Goal: Task Accomplishment & Management: Use online tool/utility

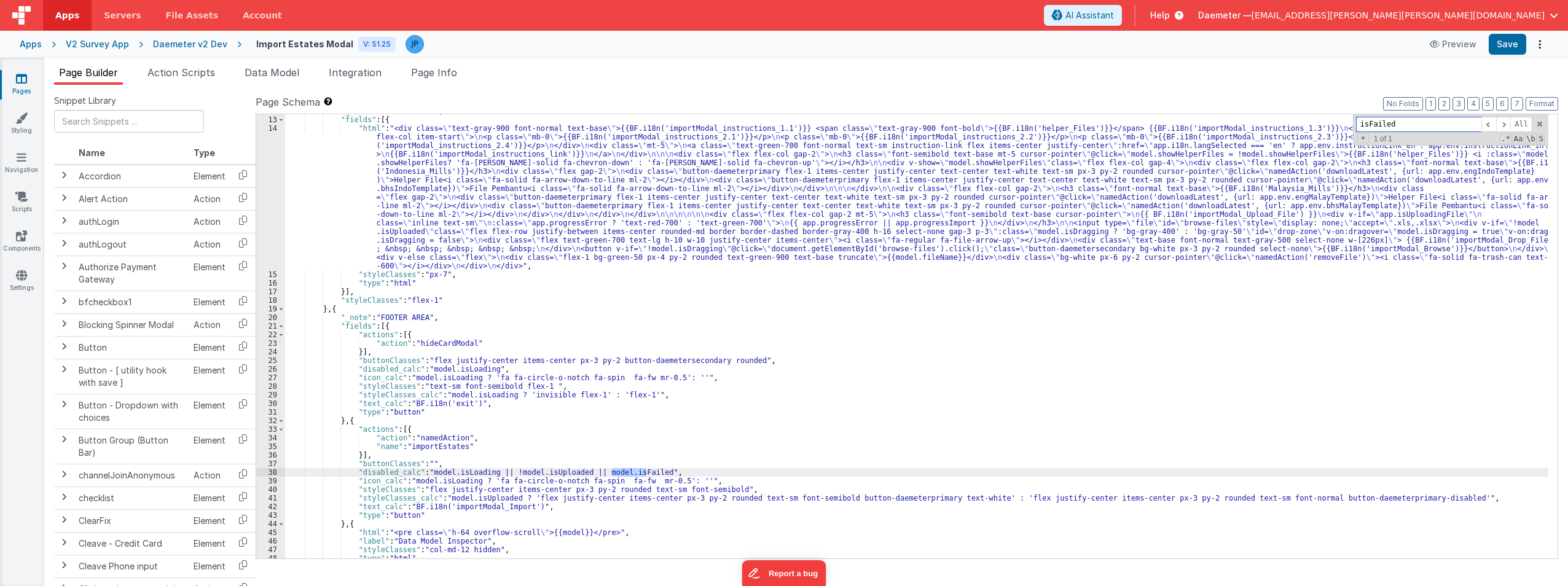
scroll to position [110, 0]
click at [781, 16] on span "Daemeter —" at bounding box center [1225, 15] width 53 height 12
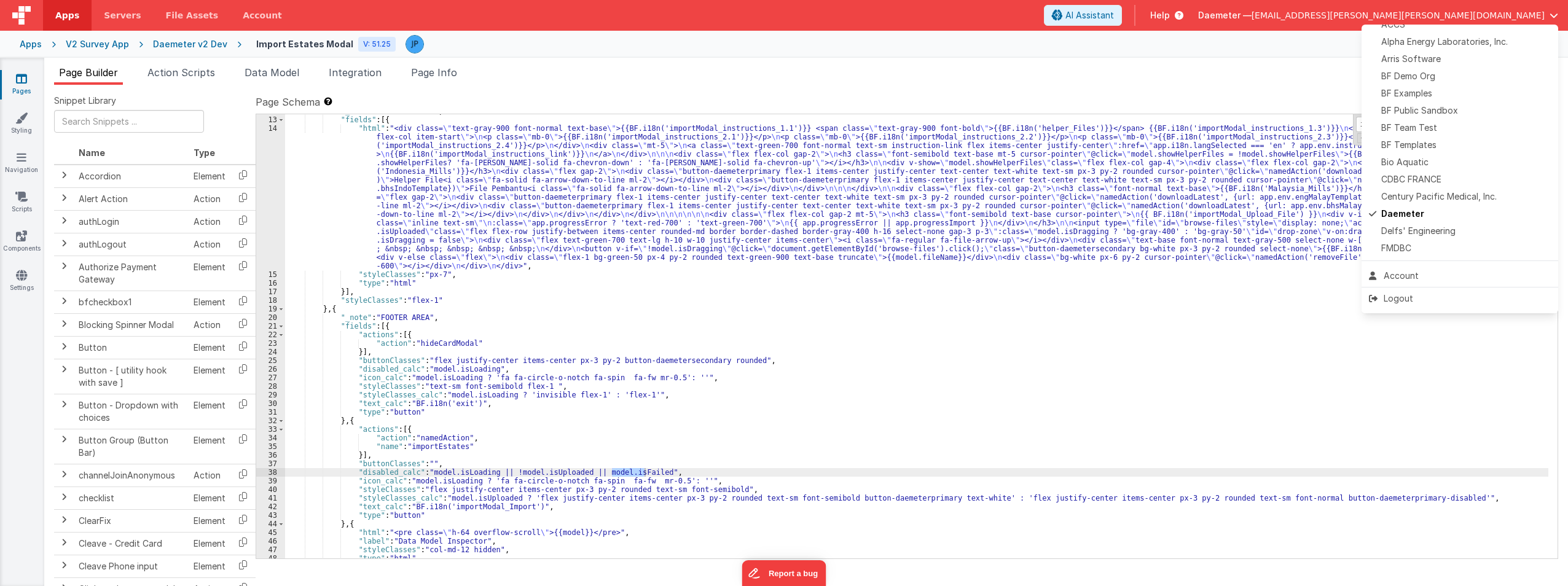
scroll to position [232, 0]
click at [781, 183] on div "Quantus" at bounding box center [1460, 179] width 182 height 12
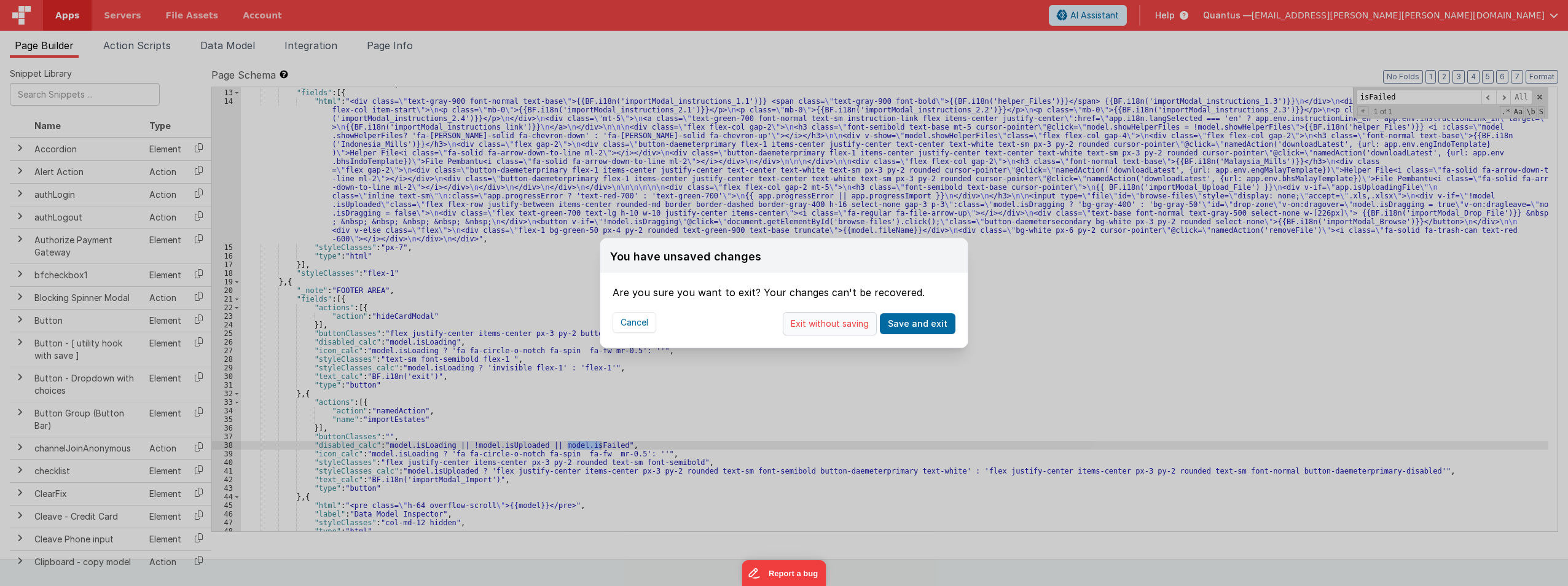
click at [781, 324] on button "Exit without saving" at bounding box center [830, 323] width 94 height 23
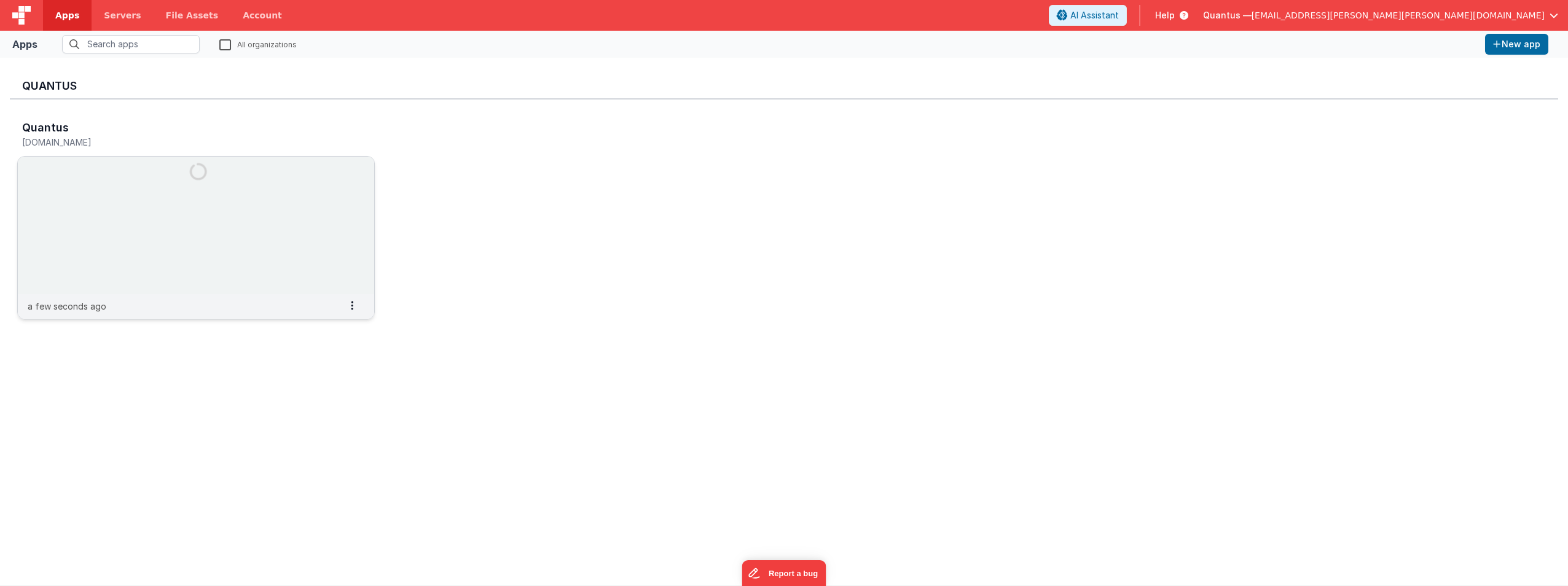
click at [259, 221] on img at bounding box center [196, 225] width 357 height 137
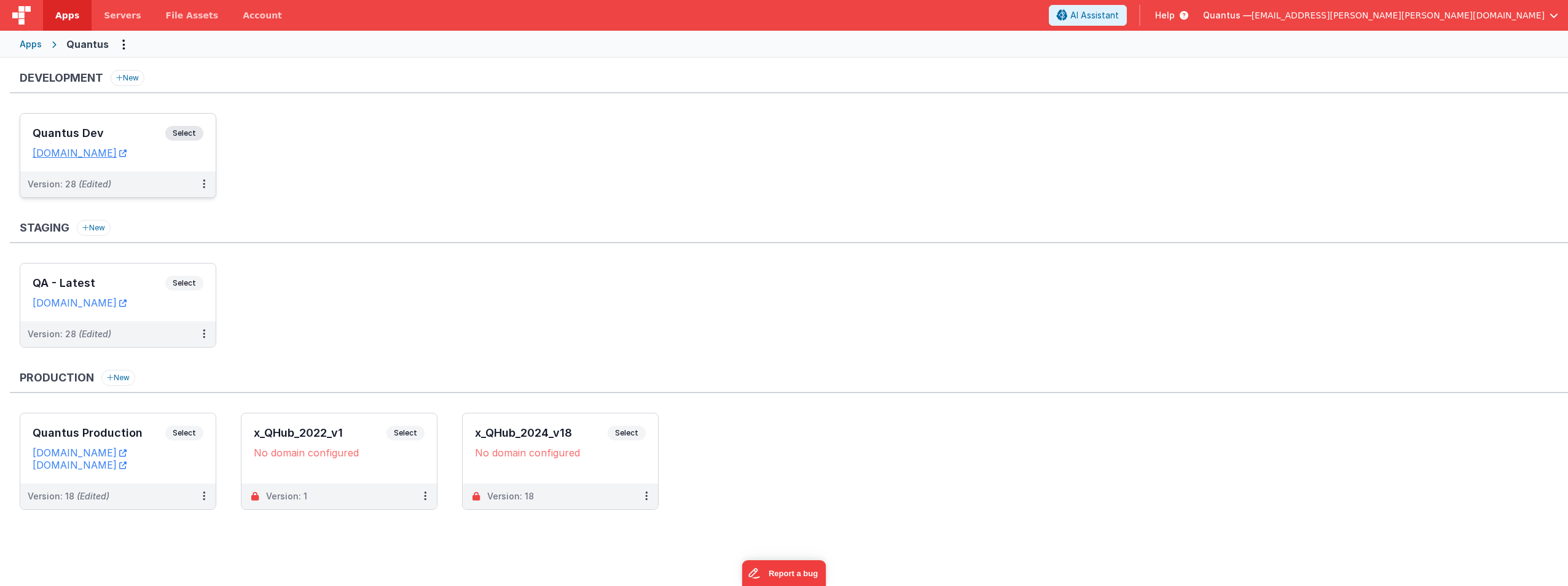
click at [121, 128] on h3 "Quantus Dev" at bounding box center [99, 133] width 133 height 12
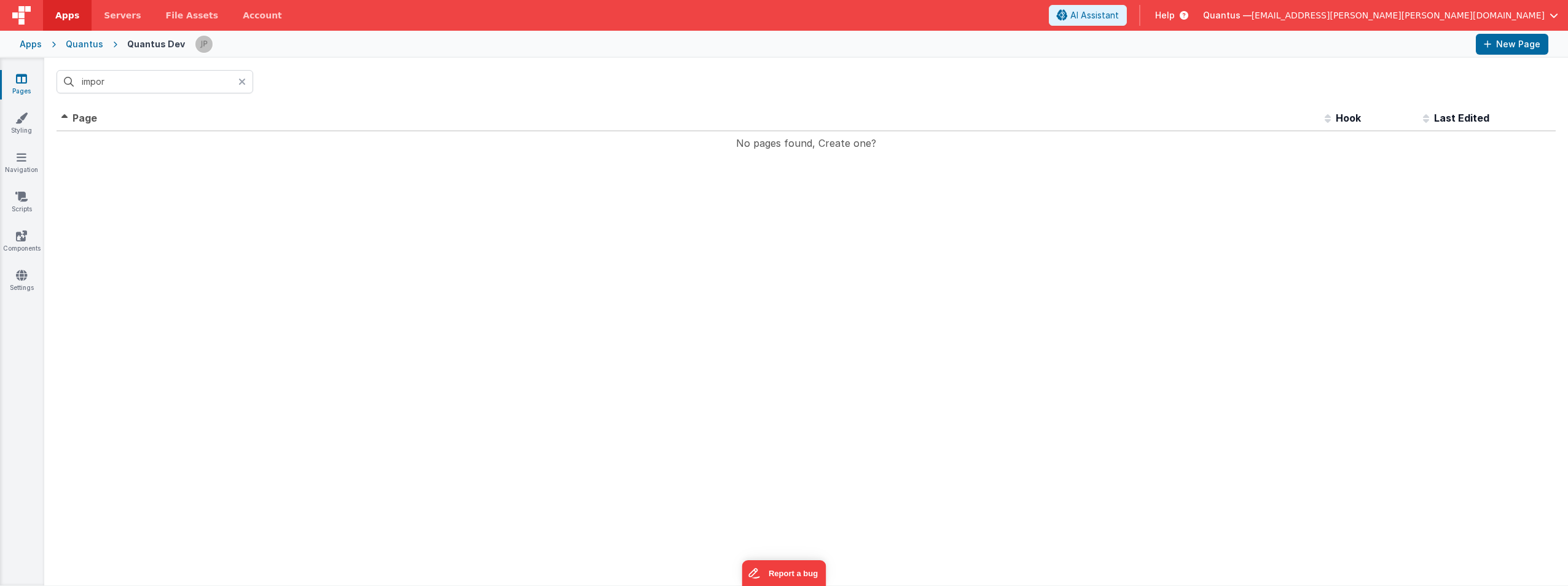
click at [240, 75] on div at bounding box center [245, 81] width 14 height 23
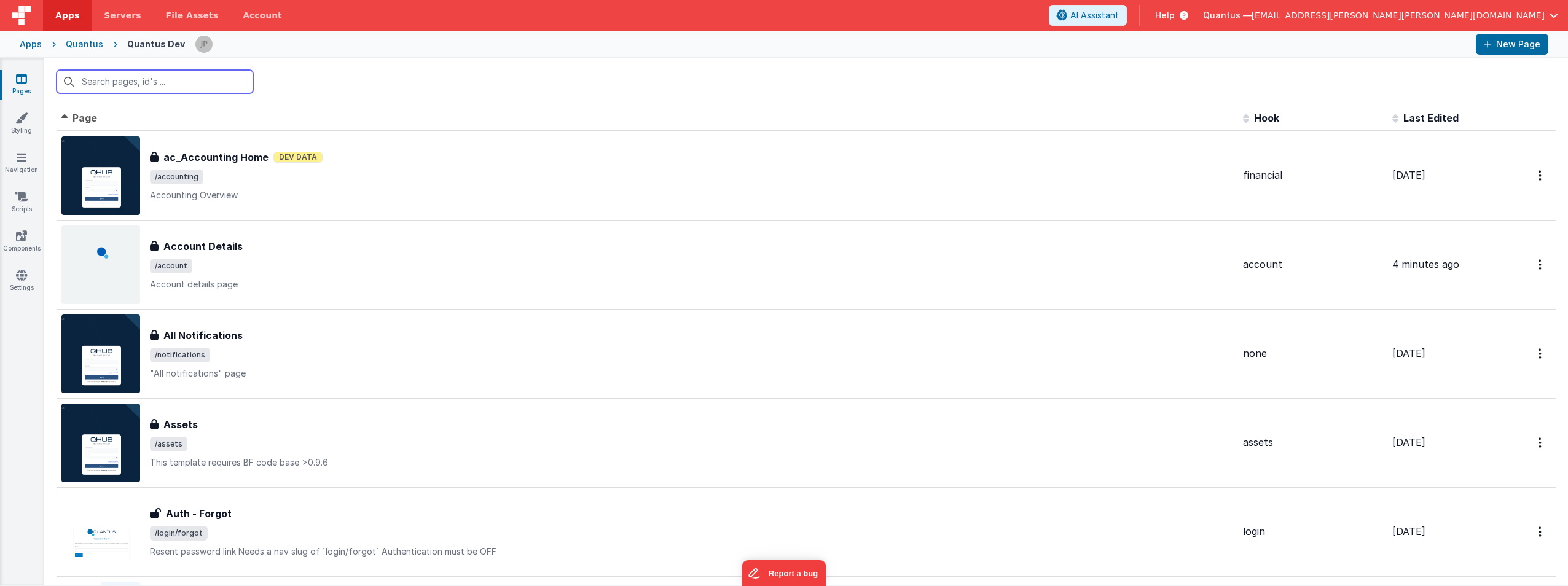
click at [168, 89] on input "text" at bounding box center [155, 81] width 197 height 23
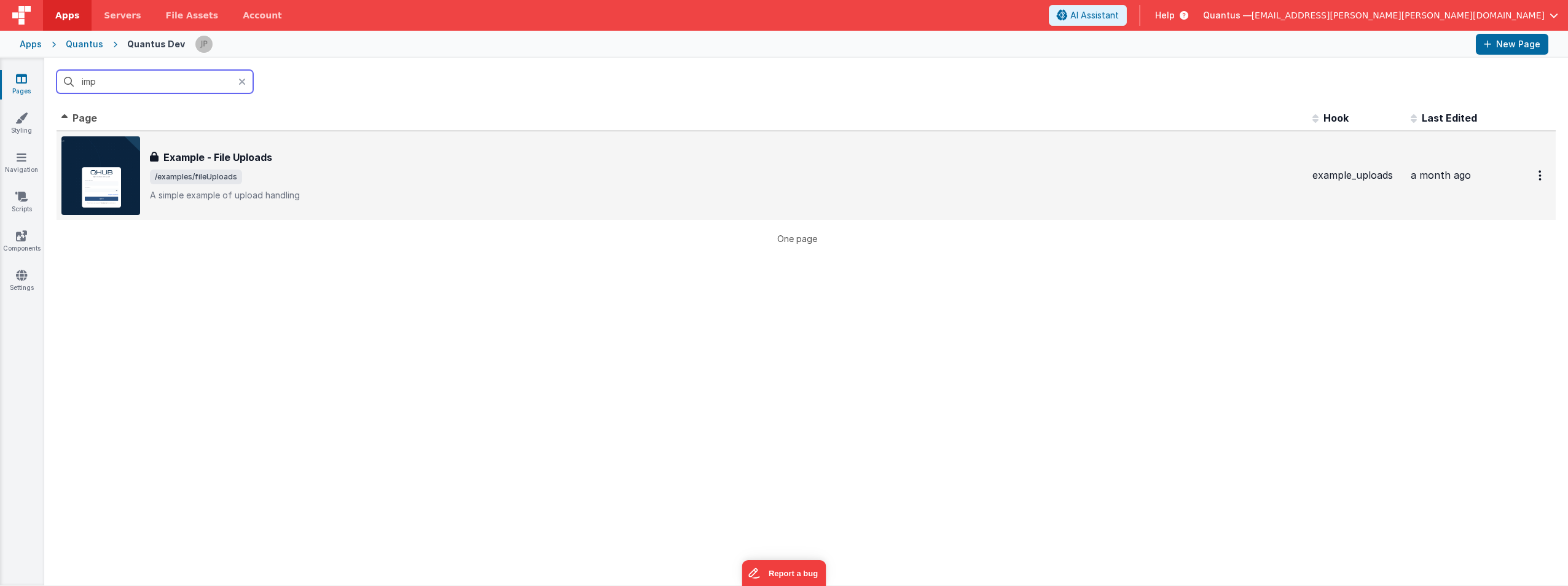
type input "imp"
click at [349, 198] on p "A simple example of upload handling" at bounding box center [726, 195] width 1153 height 12
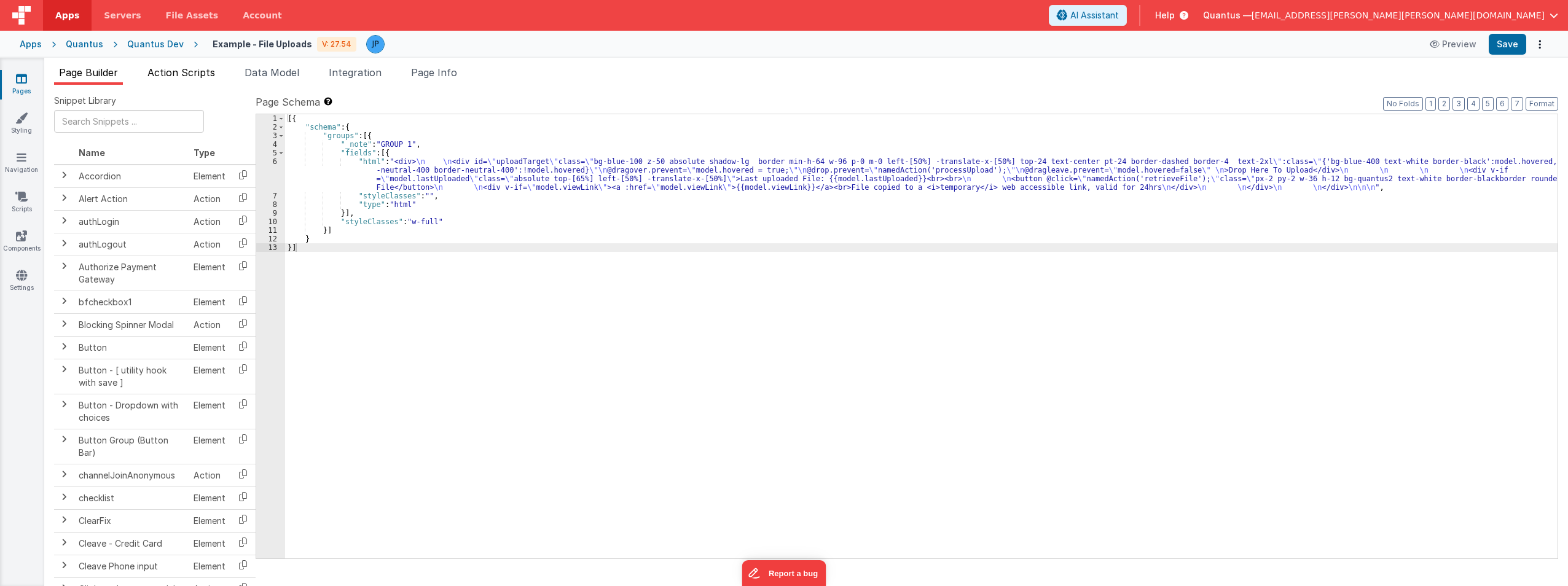
click at [190, 79] on li "Action Scripts" at bounding box center [182, 75] width 78 height 20
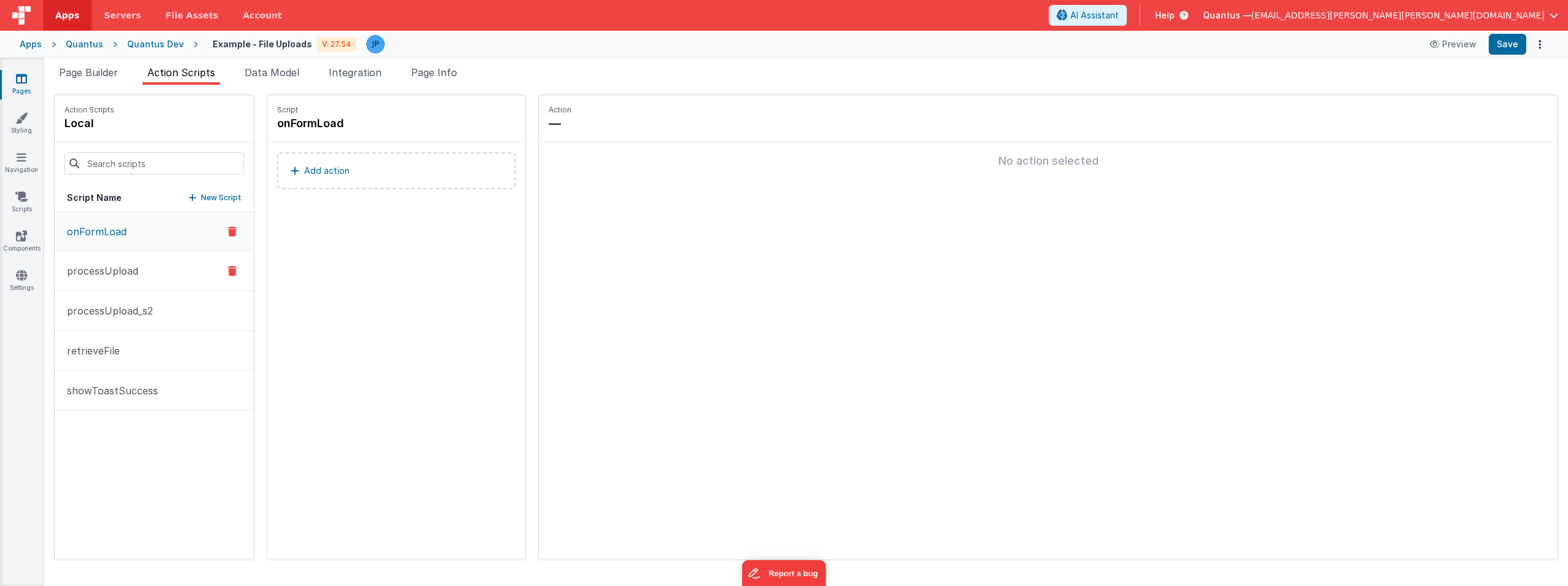
click at [130, 274] on p "processUpload" at bounding box center [99, 271] width 79 height 14
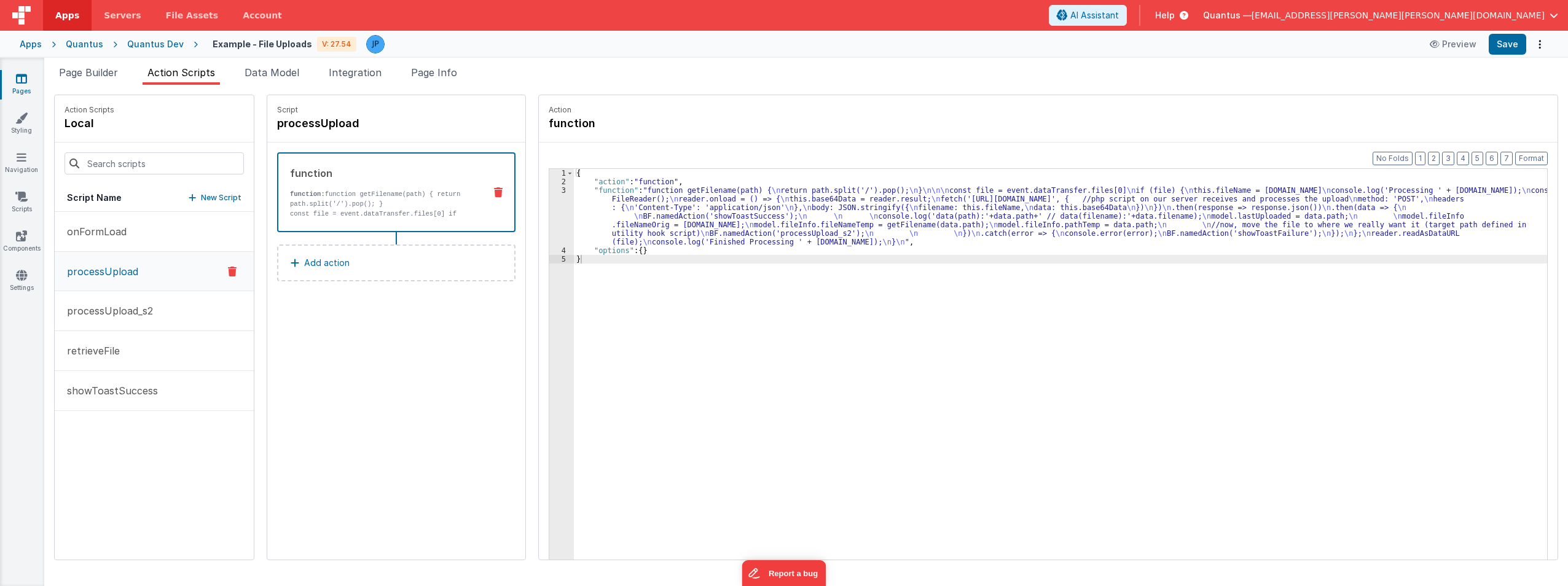
click at [549, 214] on div "3" at bounding box center [561, 216] width 24 height 61
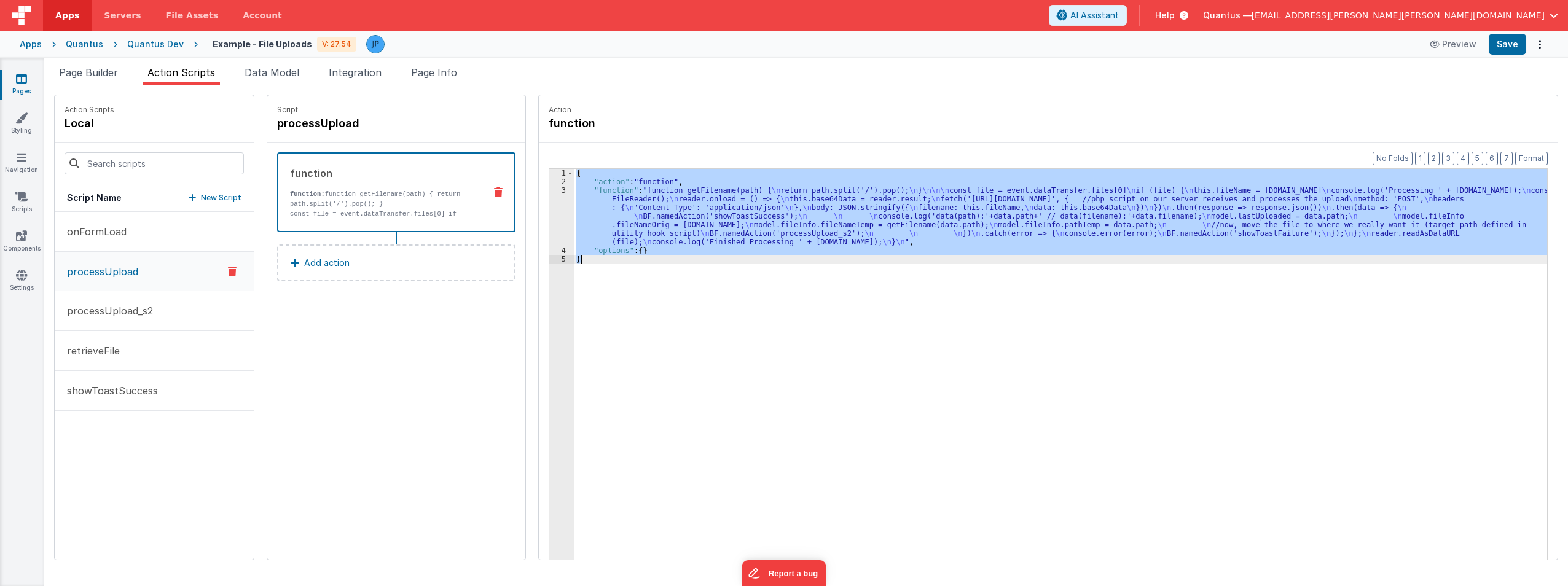
click at [557, 208] on div "3" at bounding box center [561, 216] width 24 height 61
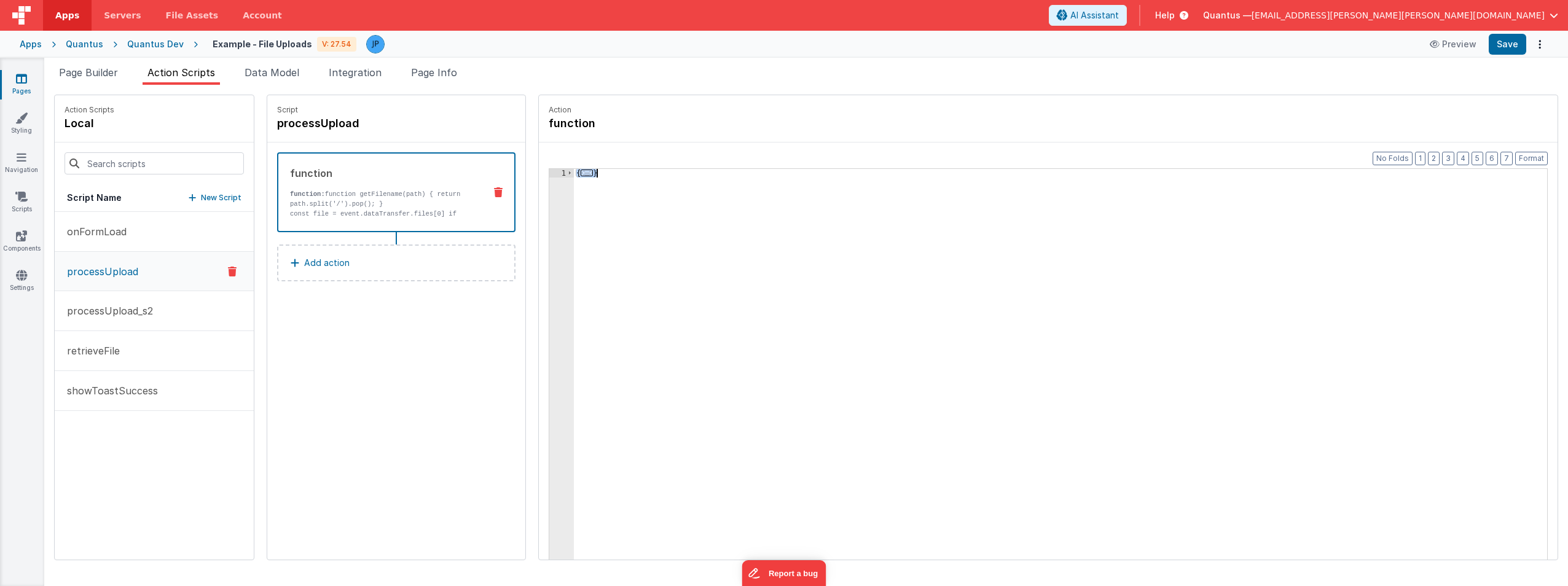
click at [574, 169] on div "{ ... }" at bounding box center [1060, 383] width 973 height 429
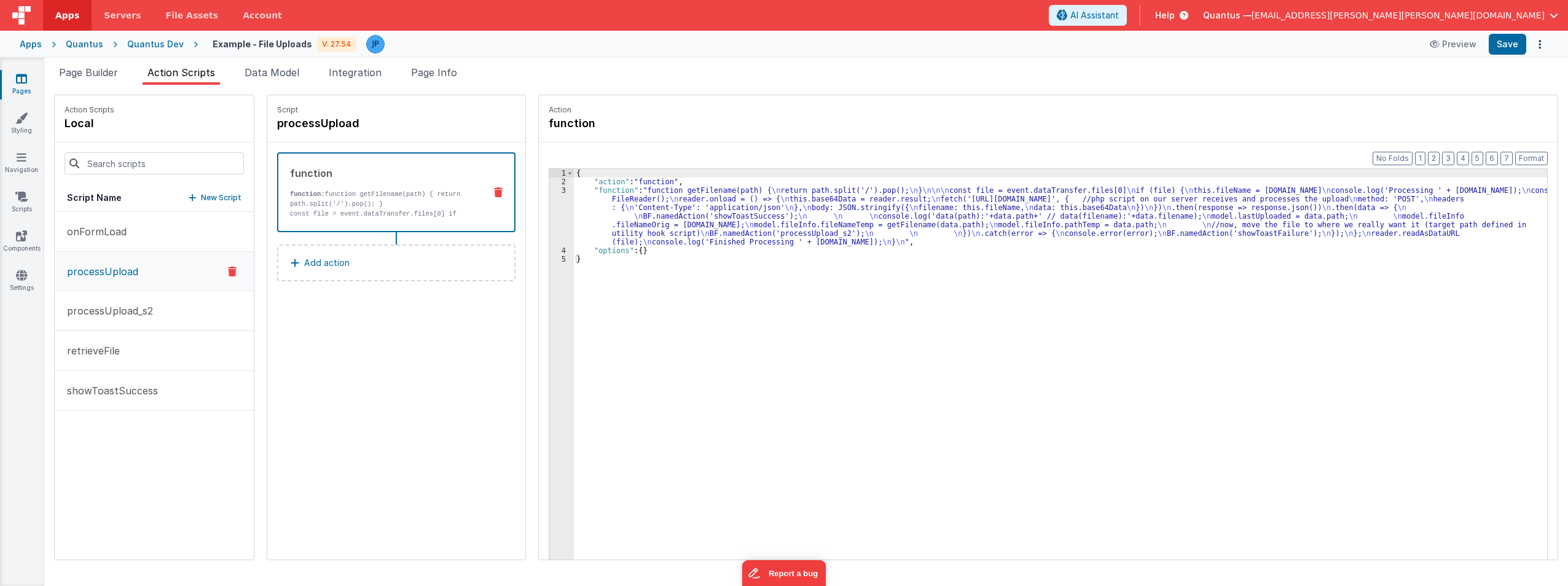
click at [553, 209] on div "3" at bounding box center [561, 216] width 24 height 61
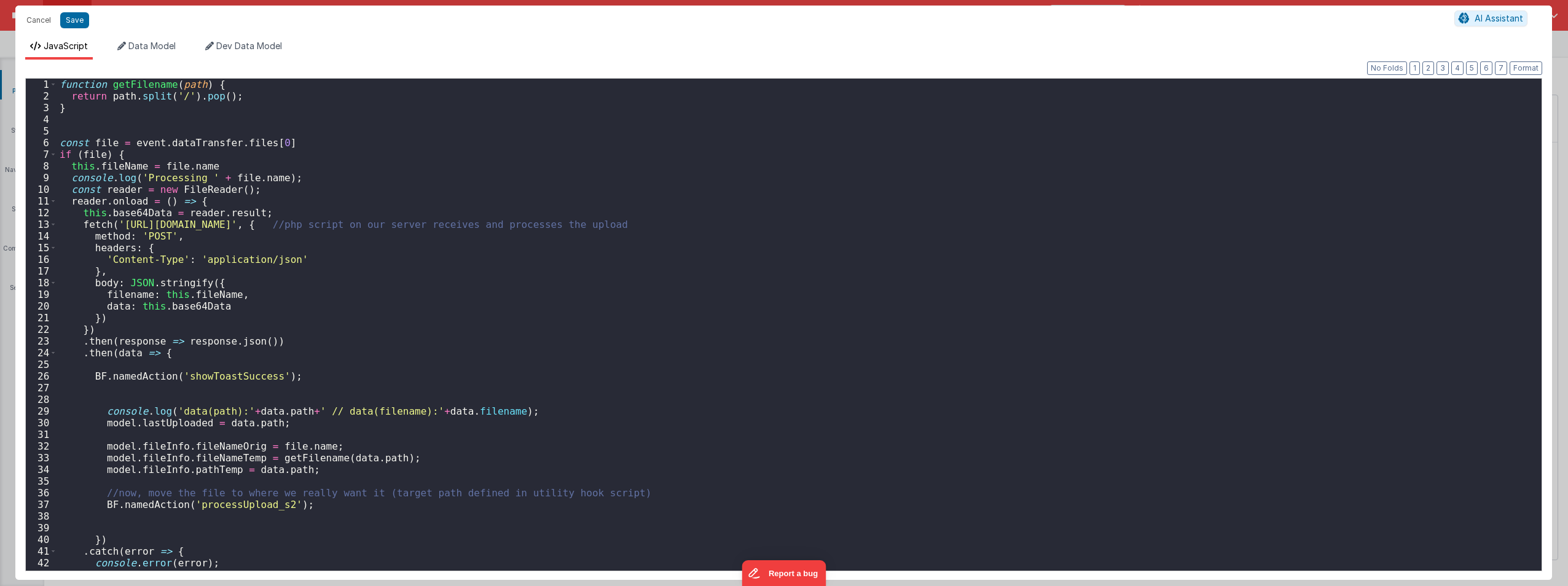
click at [553, 208] on div "Cancel Save AI Assistant JavaScript Data Model Dev Data Model Format 7 6 5 4 3 …" at bounding box center [784, 293] width 1568 height 586
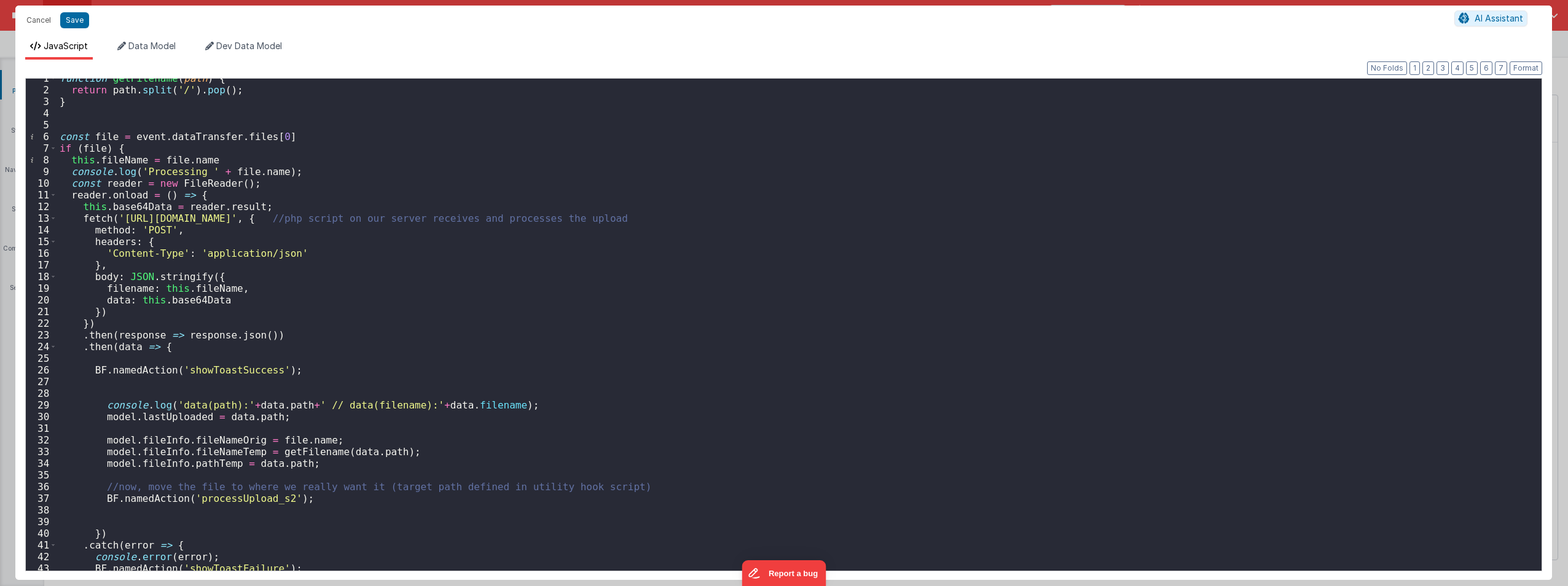
scroll to position [43, 0]
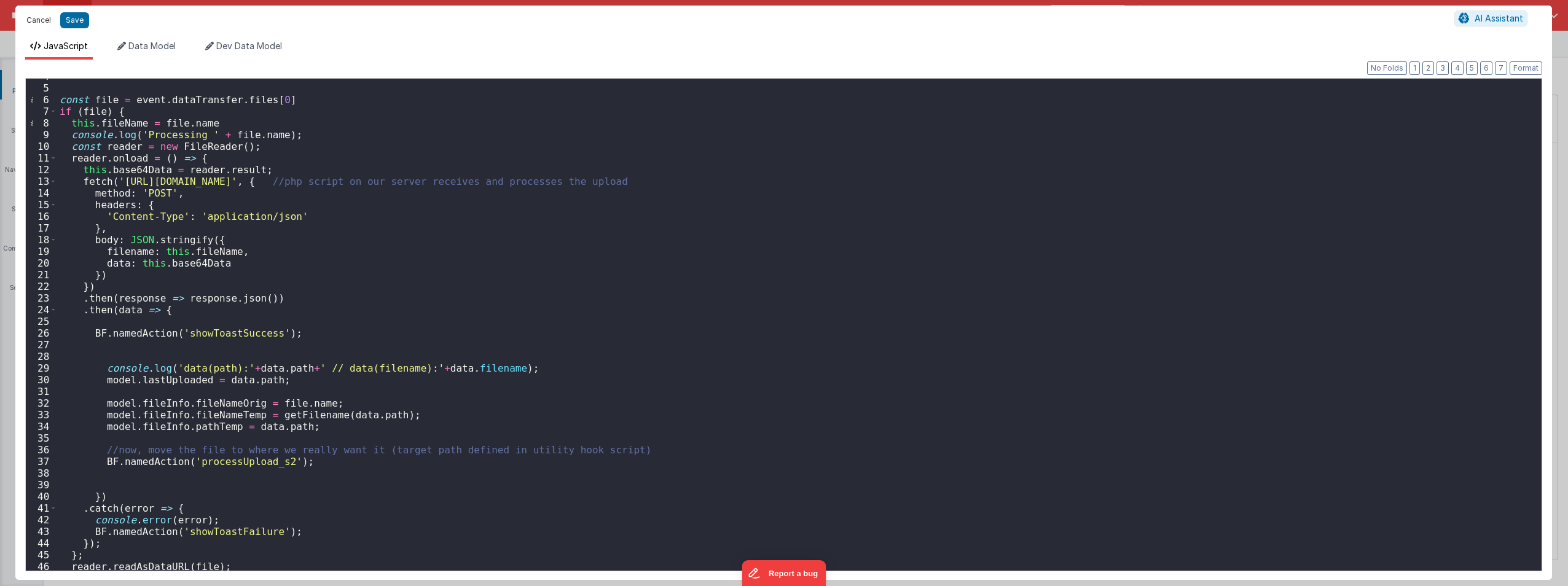
click at [36, 16] on button "Cancel" at bounding box center [39, 20] width 37 height 17
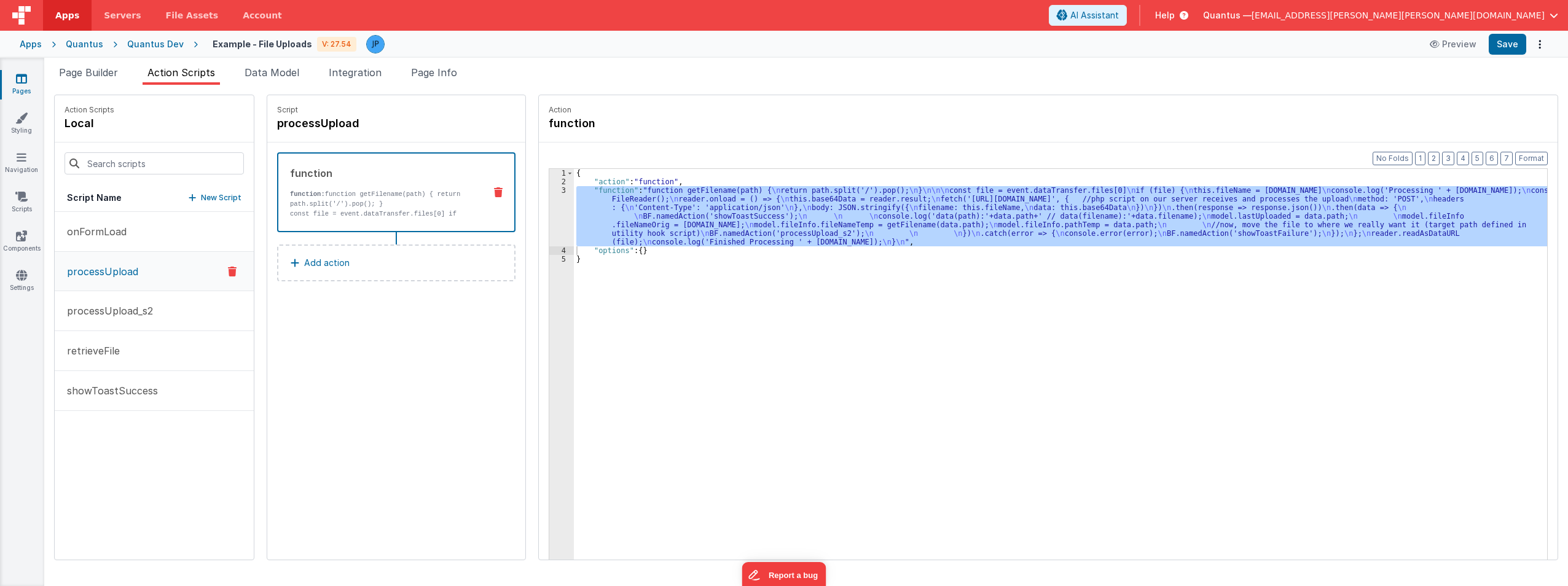
click at [781, 9] on span "[EMAIL_ADDRESS][PERSON_NAME][PERSON_NAME][DOMAIN_NAME]" at bounding box center [1398, 15] width 293 height 12
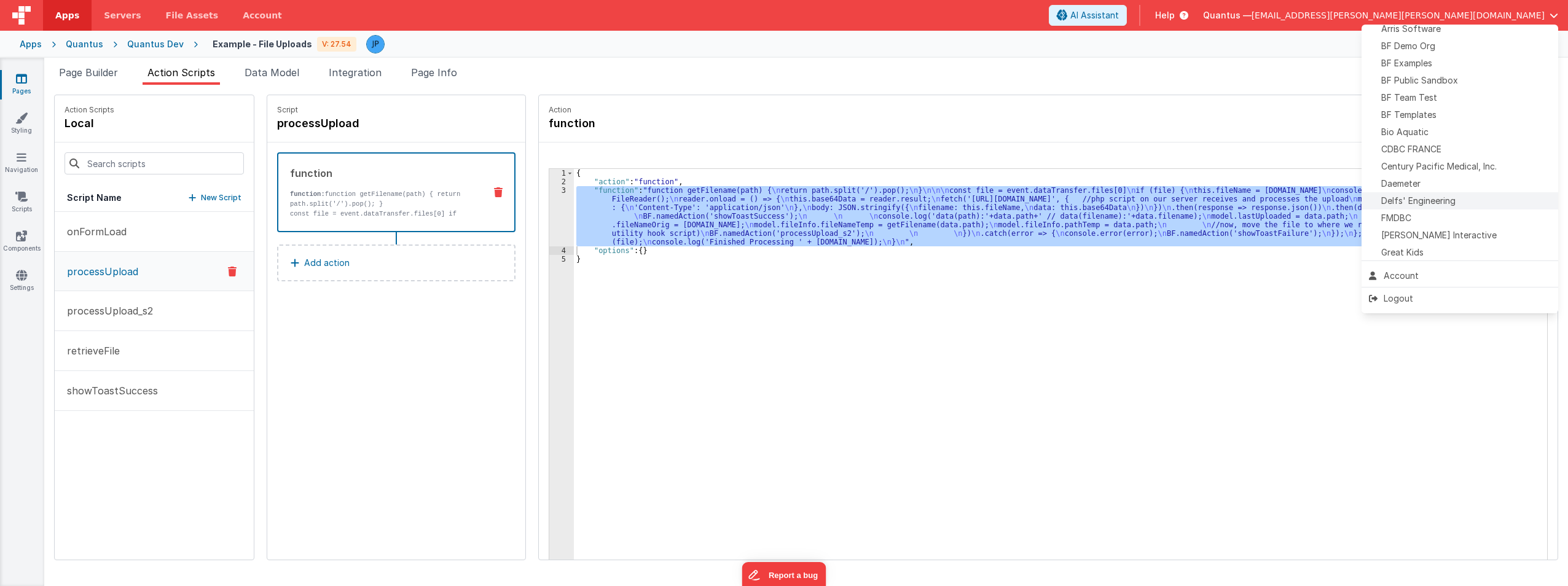
scroll to position [61, 0]
click at [781, 185] on div "Daemeter" at bounding box center [1460, 182] width 182 height 12
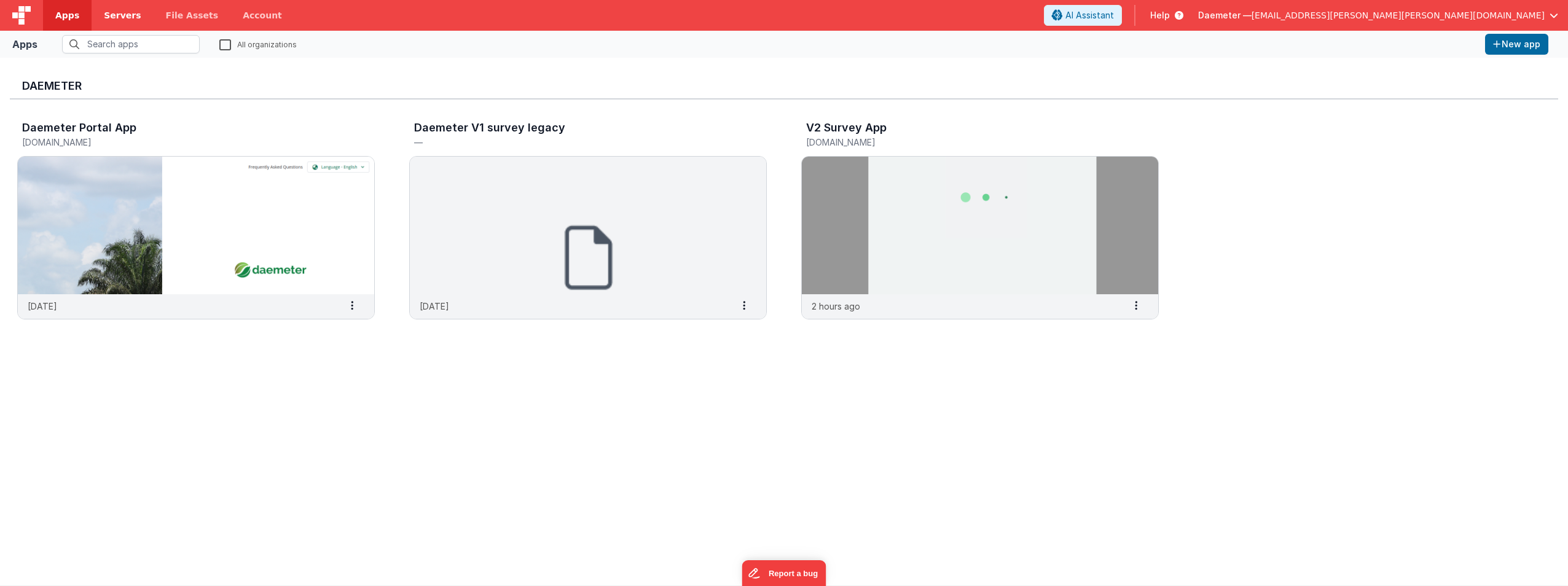
click at [105, 14] on span "Servers" at bounding box center [122, 15] width 37 height 12
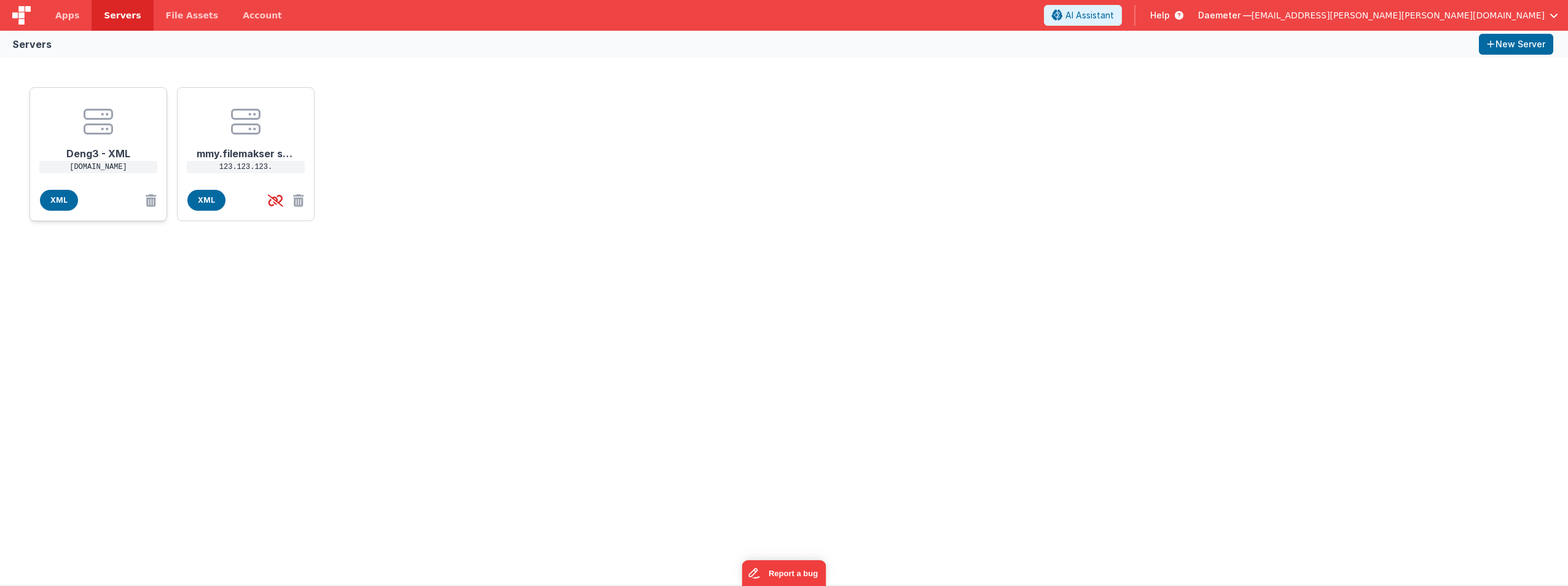
click at [114, 136] on h1 "Deng3 - XML" at bounding box center [98, 148] width 98 height 24
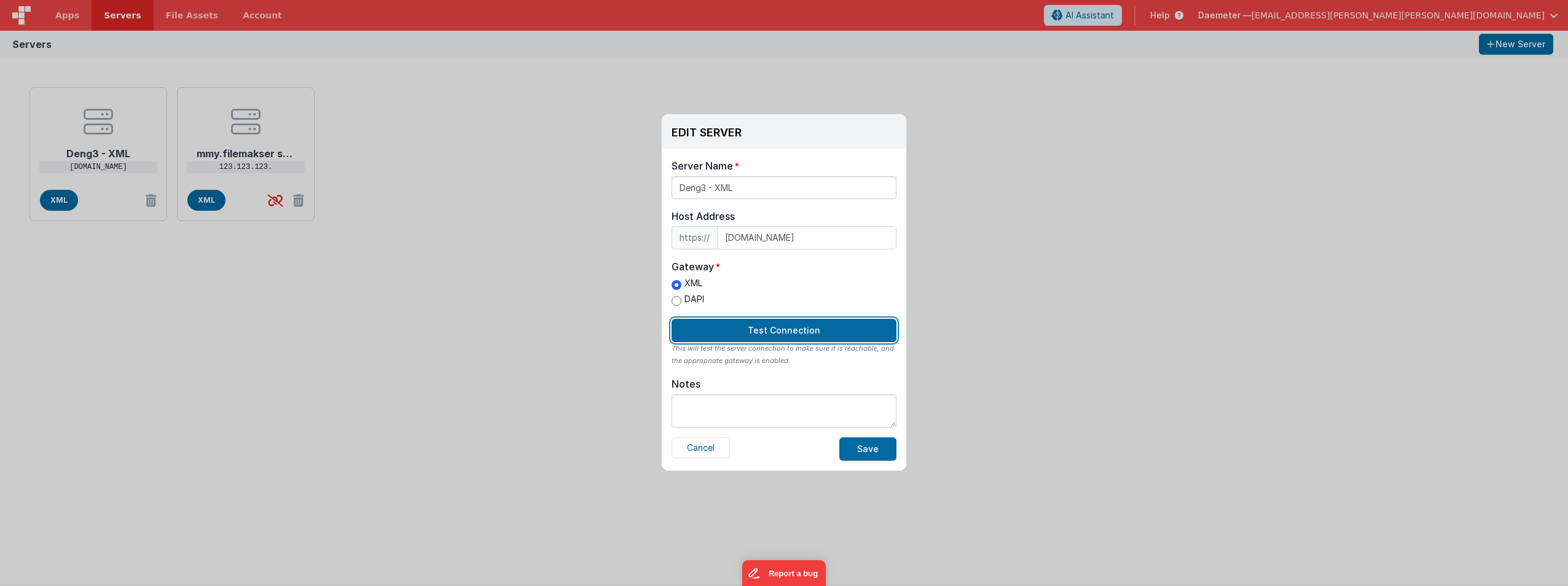
click at [759, 330] on button "Test Connection" at bounding box center [784, 330] width 225 height 23
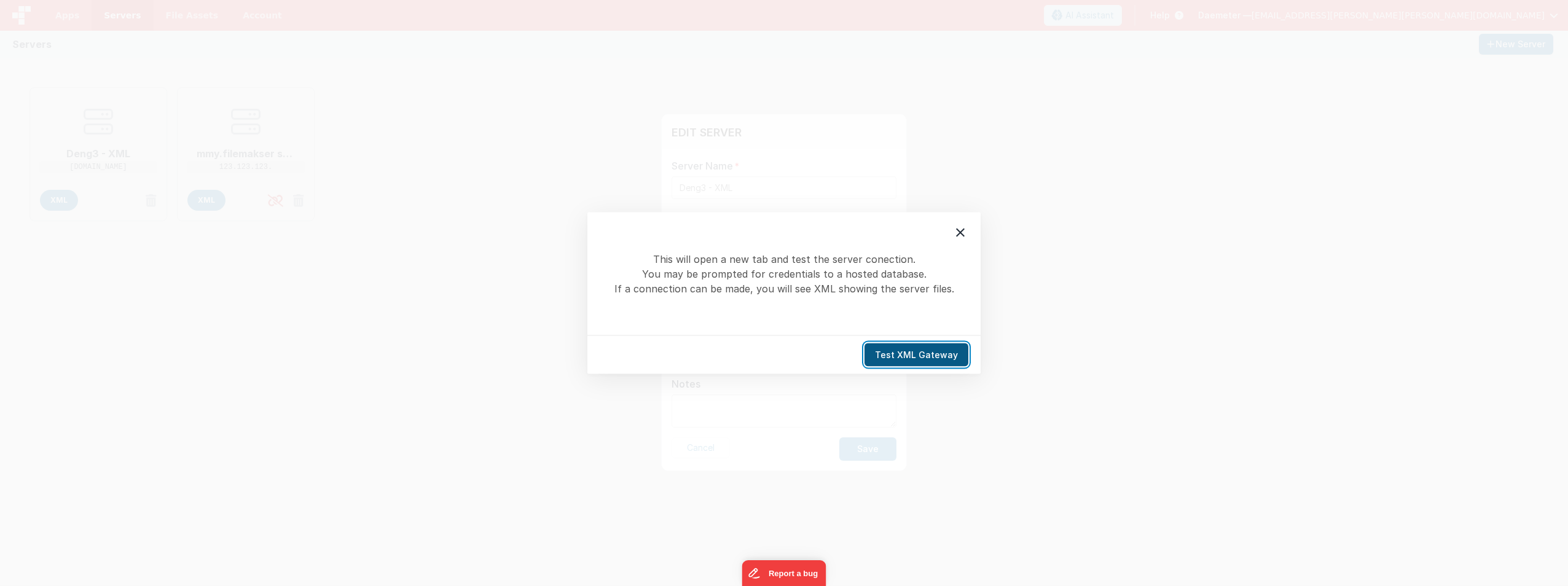
click at [781, 358] on button "Test XML Gateway" at bounding box center [917, 354] width 104 height 23
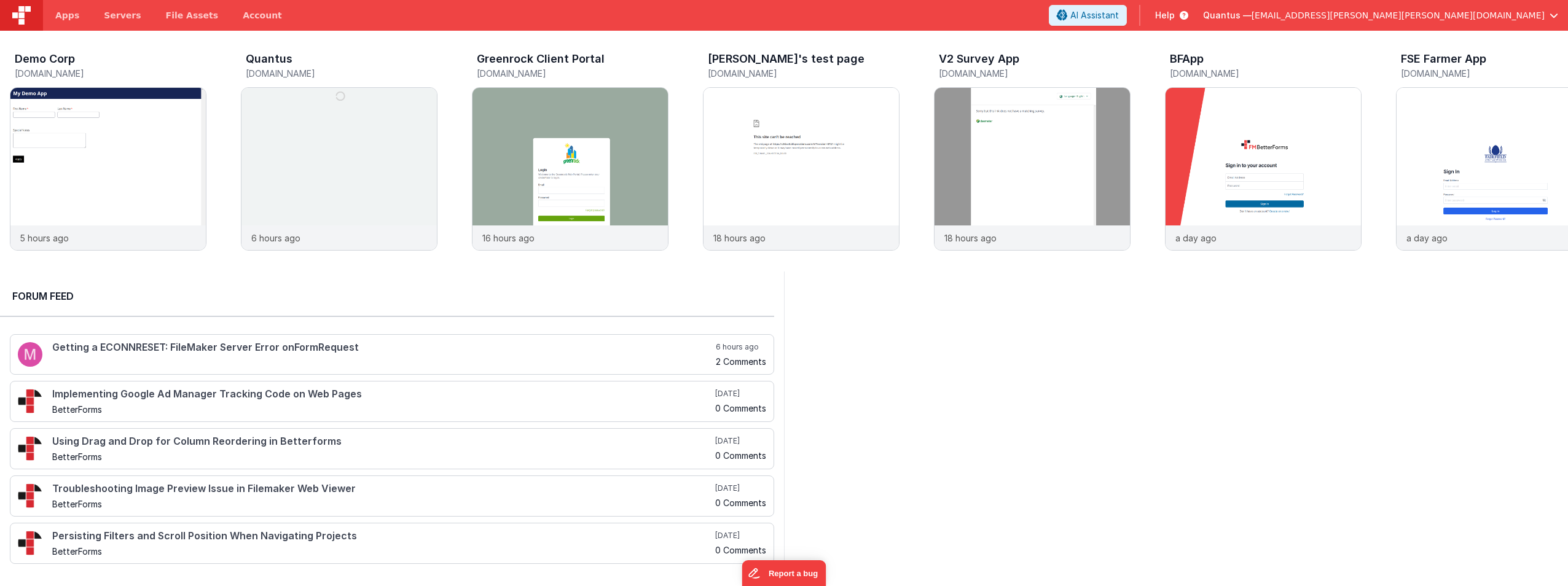
click at [1481, 17] on span "[EMAIL_ADDRESS][PERSON_NAME][PERSON_NAME][DOMAIN_NAME]" at bounding box center [1398, 15] width 293 height 12
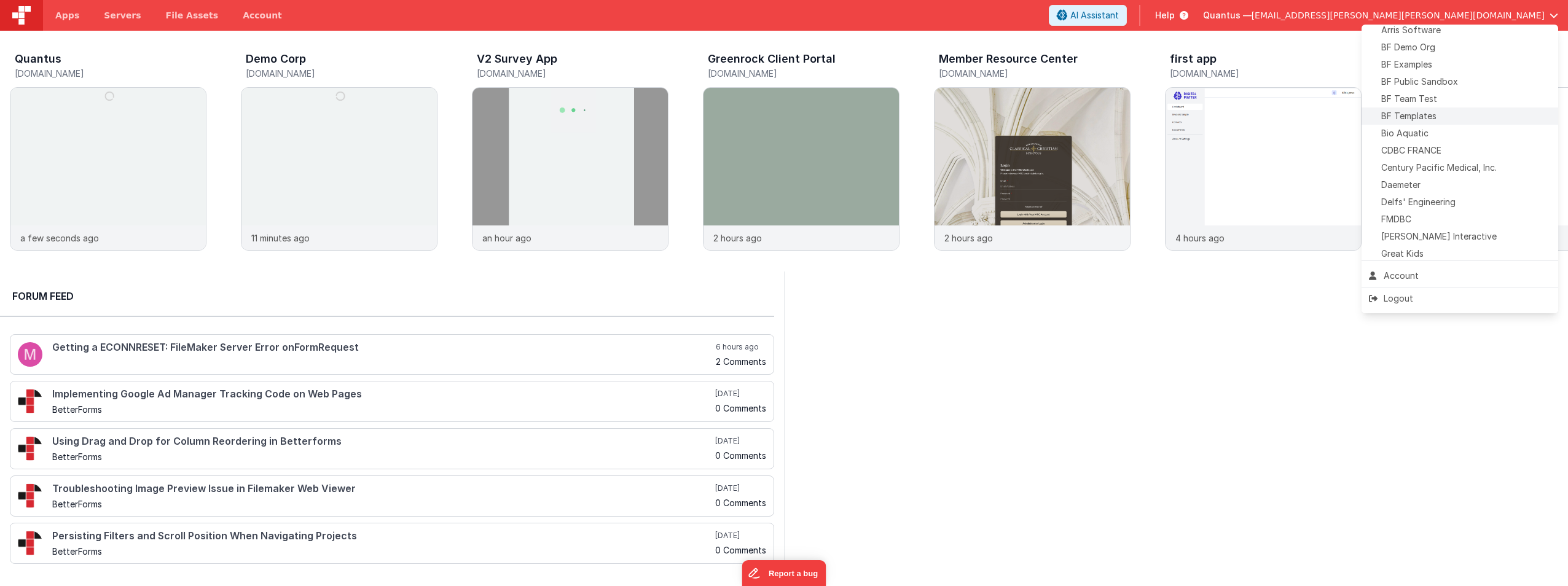
scroll to position [61, 0]
click at [1440, 185] on div "Daemeter" at bounding box center [1460, 182] width 182 height 12
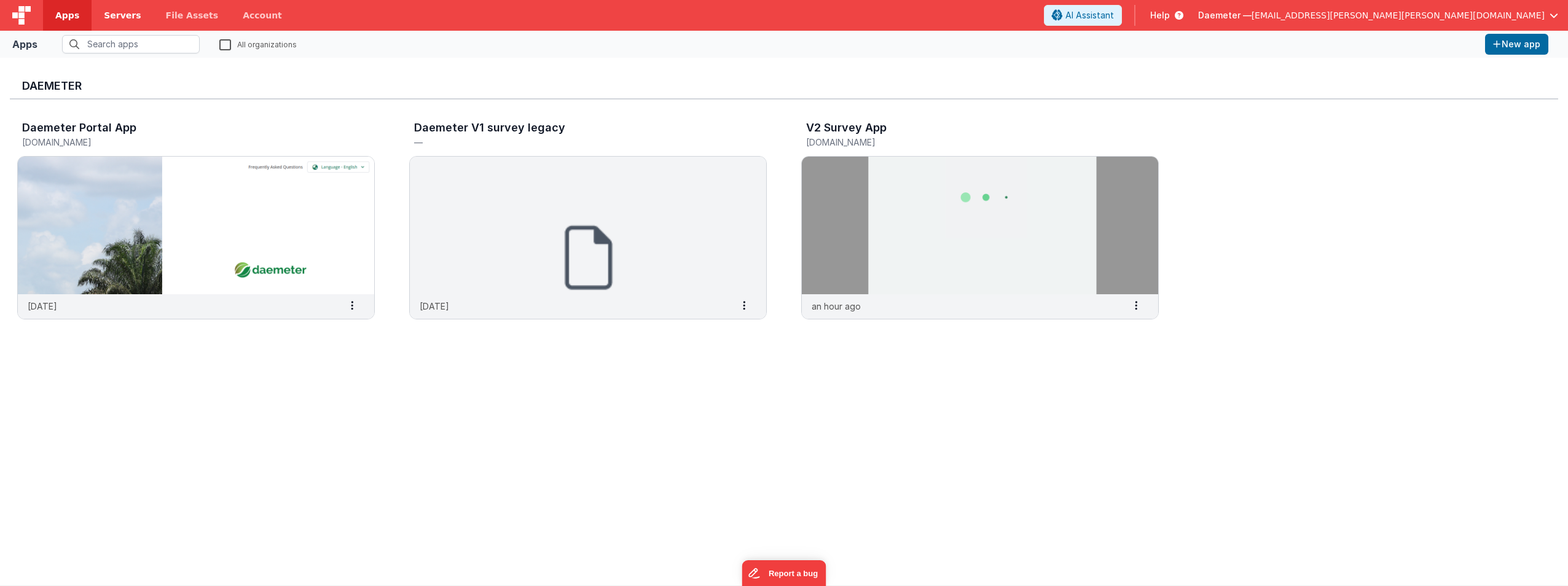
click at [110, 18] on span "Servers" at bounding box center [122, 15] width 37 height 12
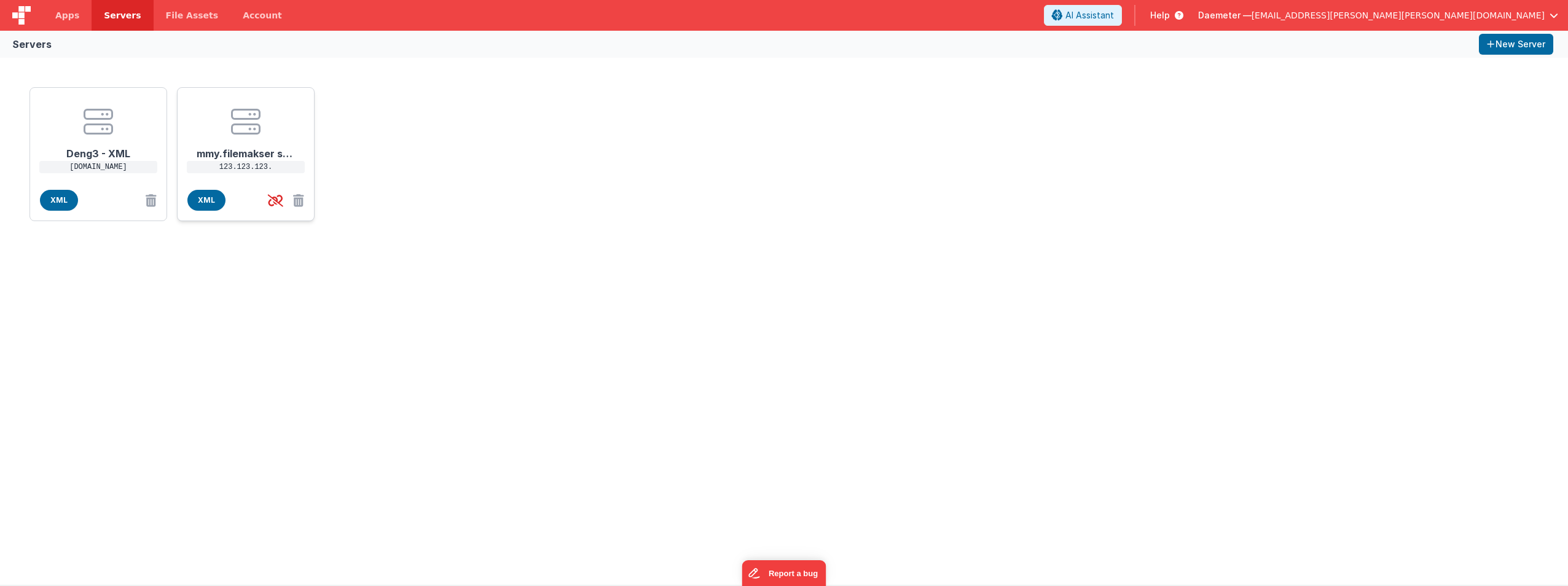
click at [261, 168] on p "123.123.123." at bounding box center [245, 167] width 118 height 12
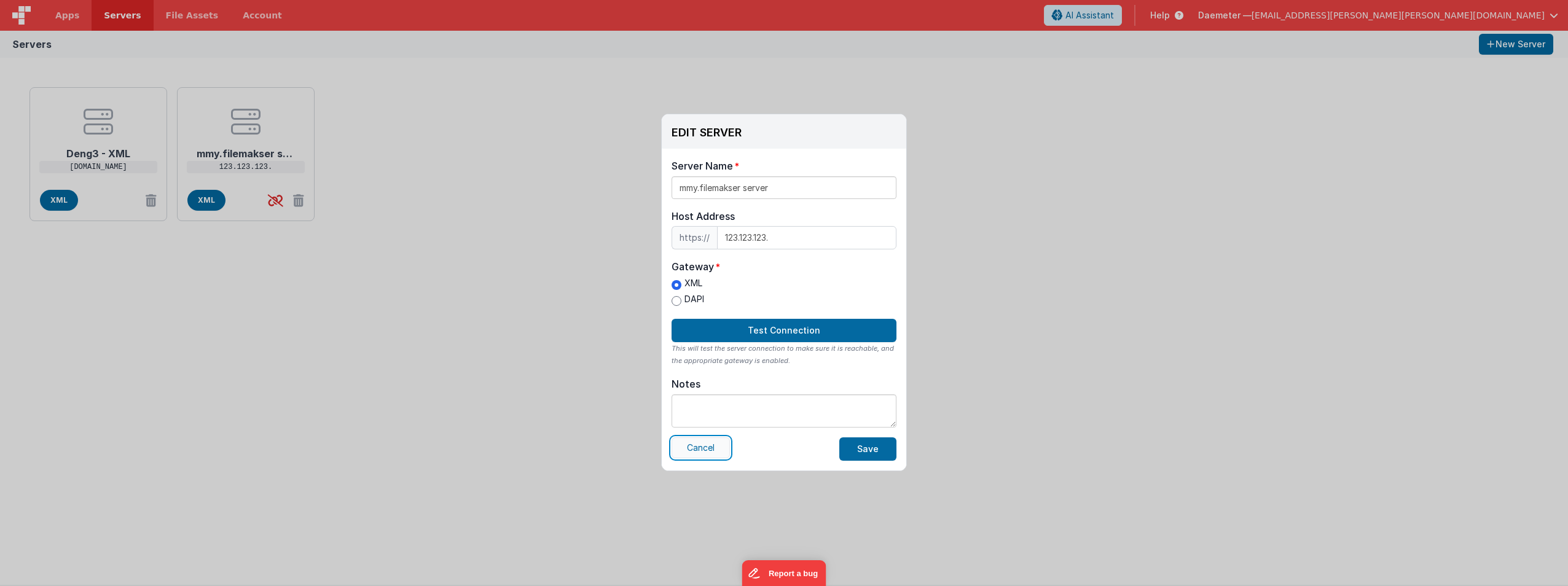
click at [713, 454] on button "Cancel" at bounding box center [701, 448] width 59 height 21
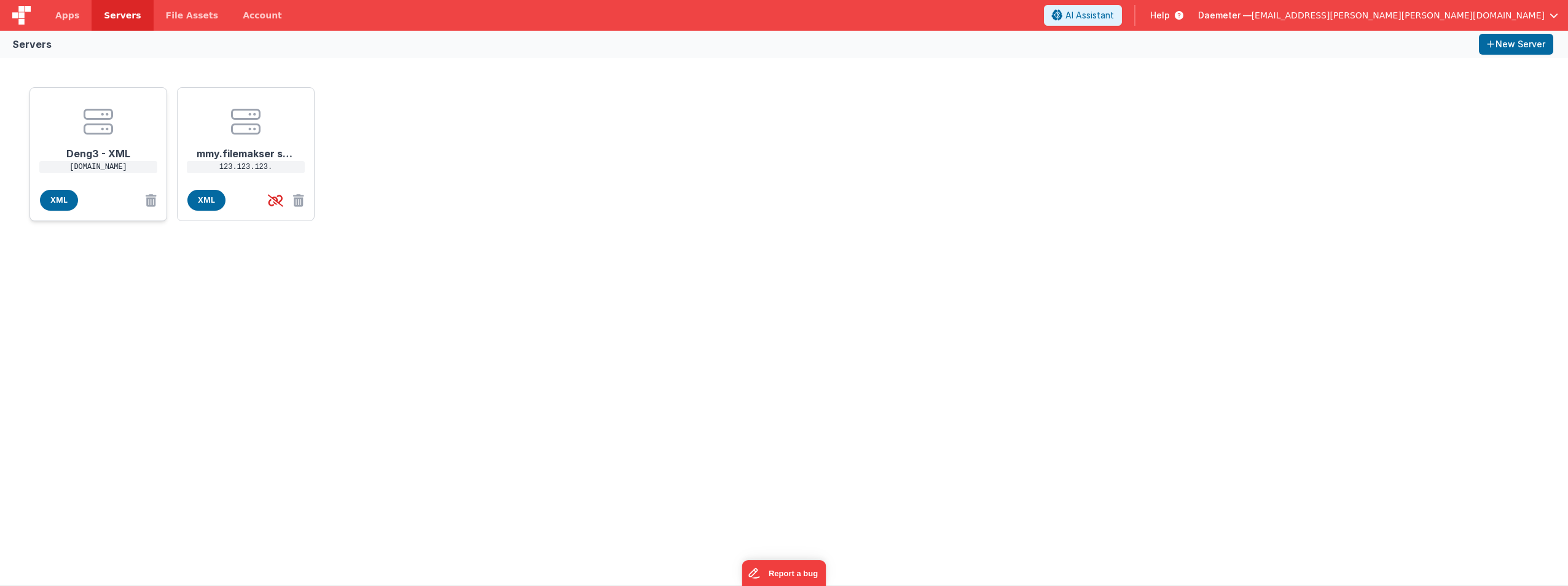
click at [109, 129] on icon at bounding box center [98, 121] width 30 height 30
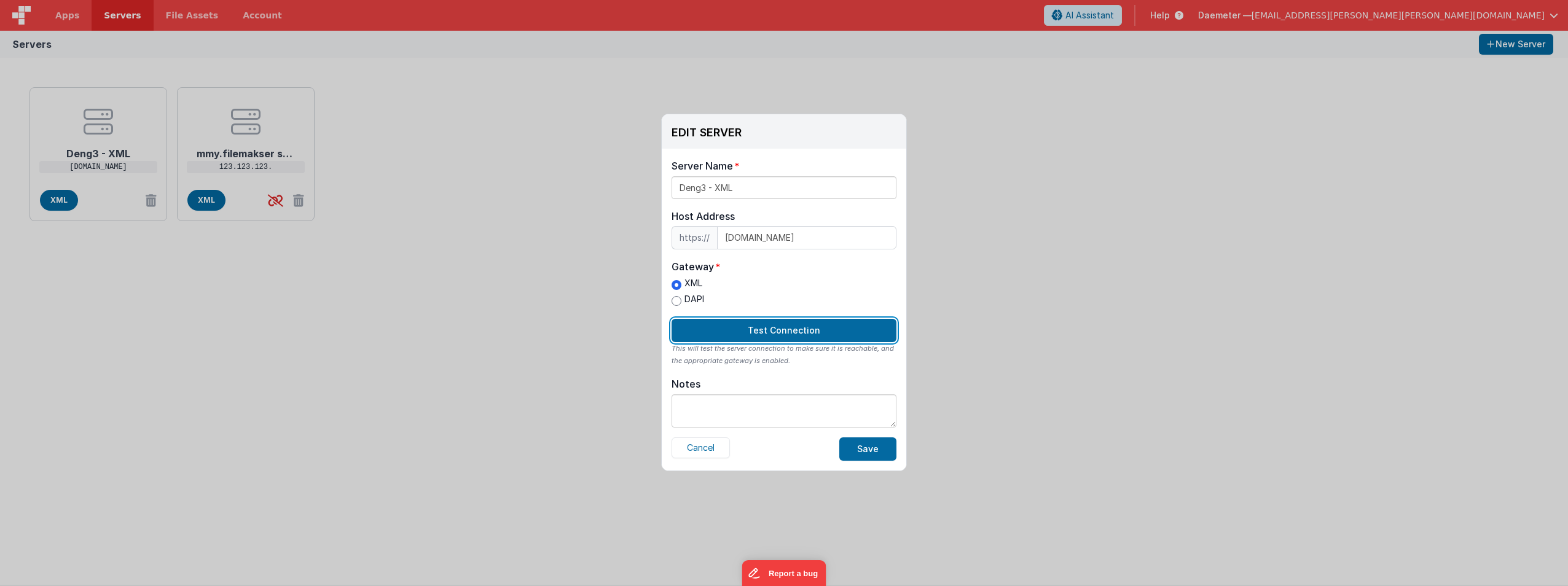
click at [819, 331] on button "Test Connection" at bounding box center [784, 330] width 225 height 23
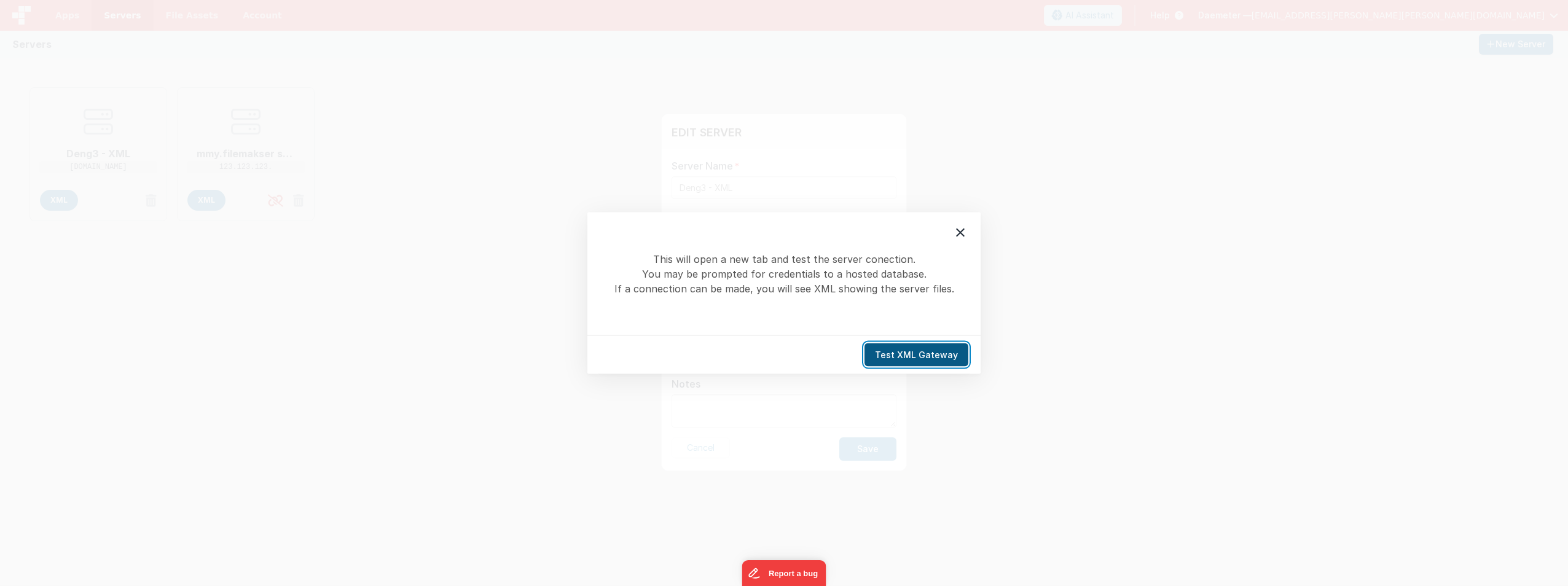
click at [928, 352] on button "Test XML Gateway" at bounding box center [917, 354] width 104 height 23
click at [909, 355] on button "Test XML Gateway" at bounding box center [917, 354] width 104 height 23
click at [965, 237] on icon at bounding box center [960, 233] width 14 height 14
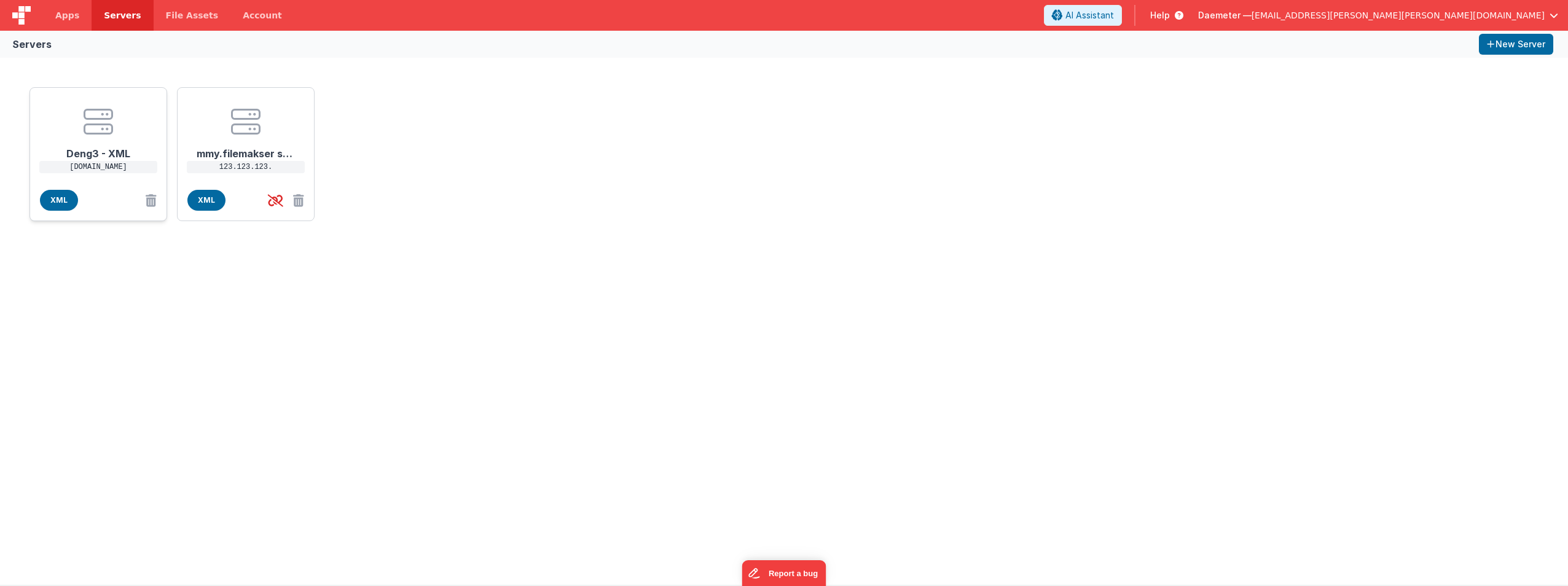
click at [109, 157] on h1 "Deng3 - XML" at bounding box center [98, 148] width 98 height 24
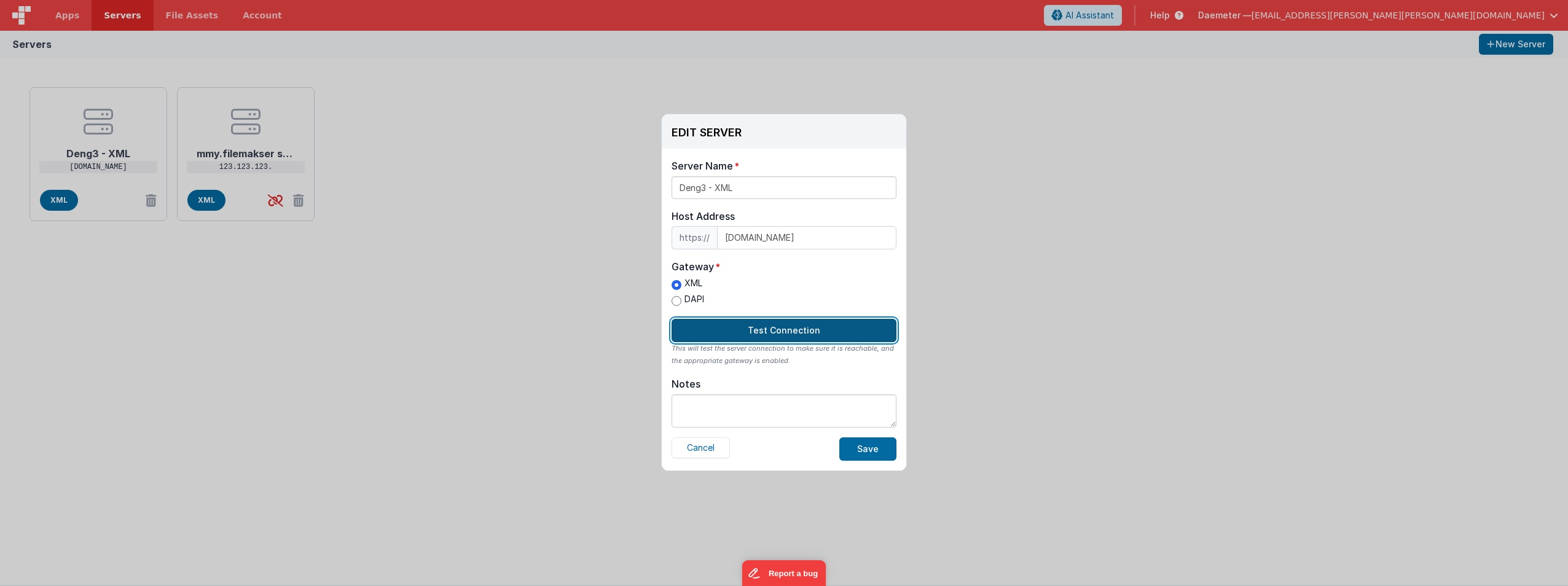
click at [799, 328] on button "Test Connection" at bounding box center [784, 330] width 225 height 23
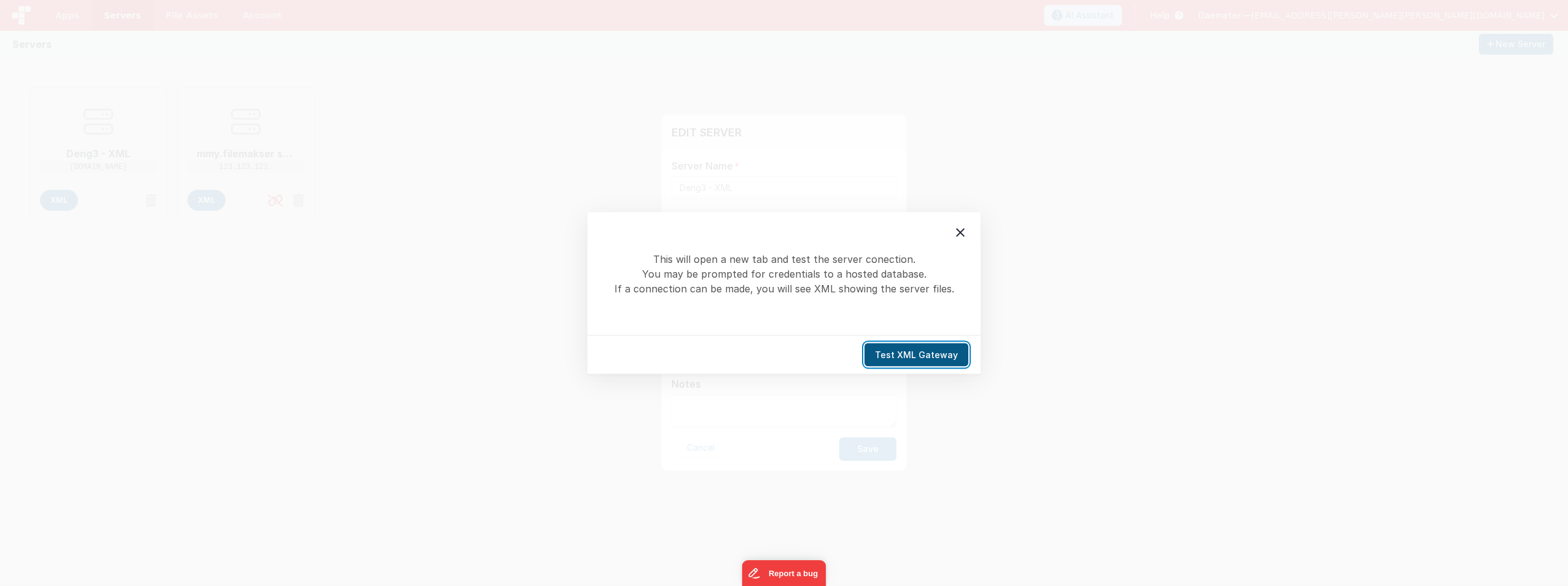
click at [911, 353] on button "Test XML Gateway" at bounding box center [917, 354] width 104 height 23
